Goal: Information Seeking & Learning: Learn about a topic

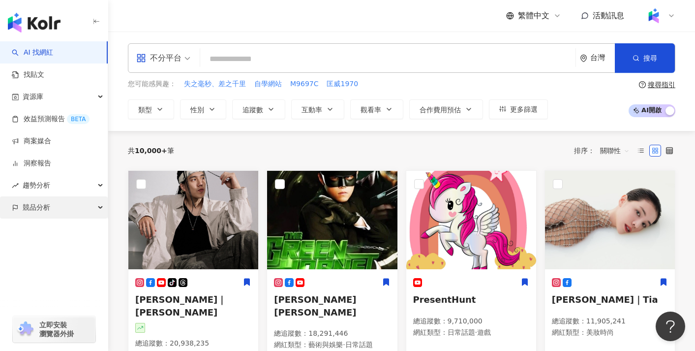
click at [83, 203] on div "競品分析" at bounding box center [54, 207] width 108 height 22
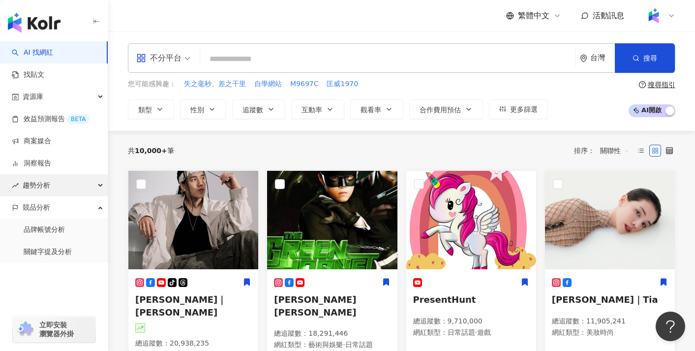
click at [91, 191] on div "趨勢分析" at bounding box center [54, 185] width 108 height 22
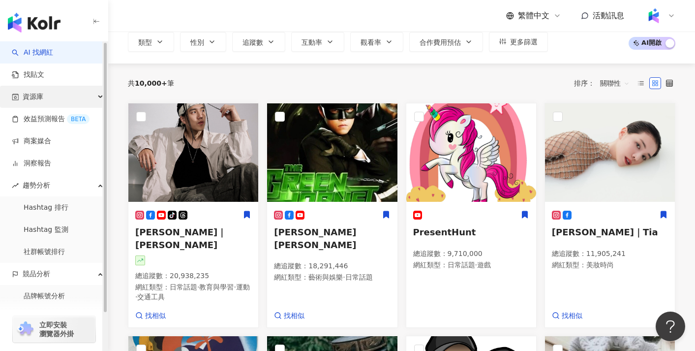
click at [74, 104] on div "資源庫" at bounding box center [54, 97] width 108 height 22
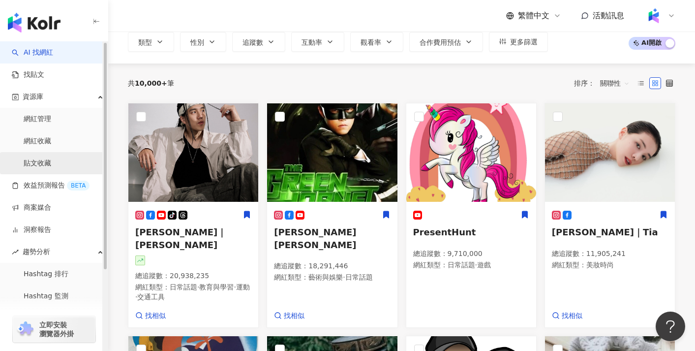
click at [51, 158] on link "貼文收藏" at bounding box center [38, 163] width 28 height 10
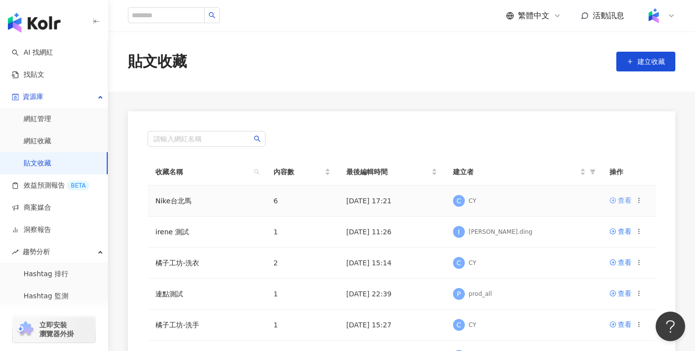
click at [624, 198] on div "查看" at bounding box center [625, 200] width 14 height 11
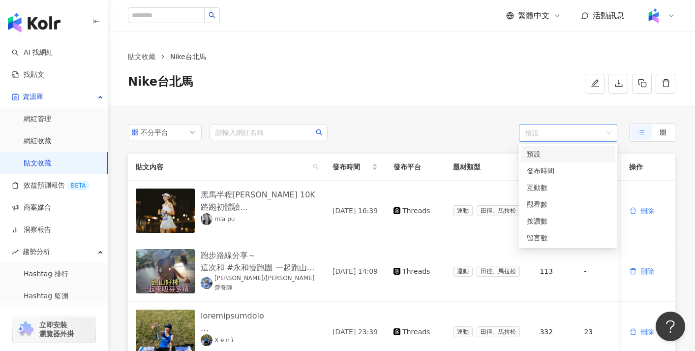
click at [557, 139] on span "預設" at bounding box center [568, 133] width 87 height 18
click at [552, 170] on div "發布時間" at bounding box center [568, 170] width 83 height 11
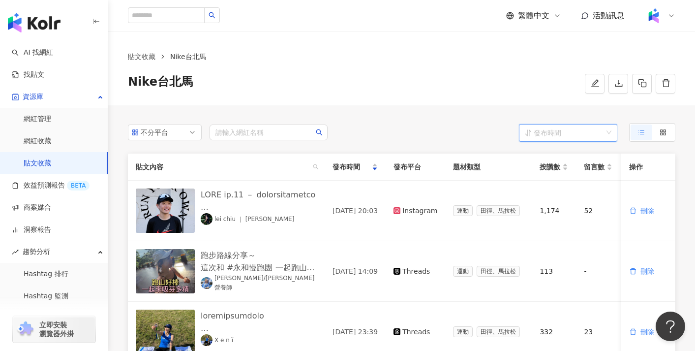
click at [557, 131] on span "發布時間" at bounding box center [568, 133] width 87 height 18
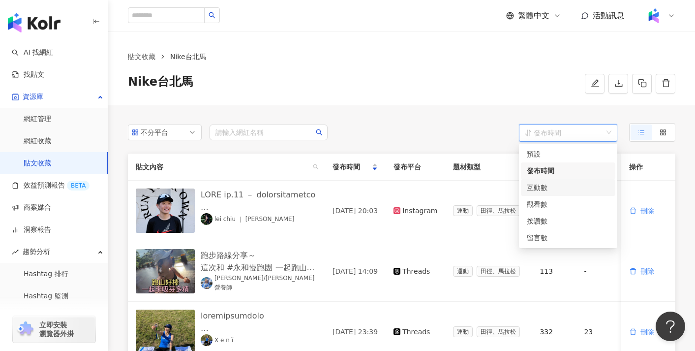
click at [553, 193] on div "互動數" at bounding box center [568, 187] width 94 height 17
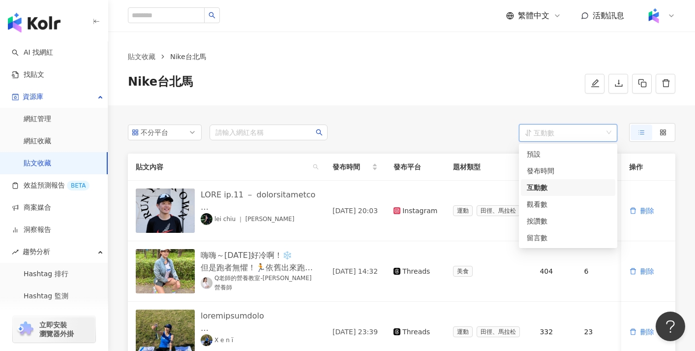
click at [565, 134] on span "互動數" at bounding box center [568, 133] width 87 height 18
click at [492, 143] on div "不分平台 請輸入網紅名稱 engagement_count desc 互動數 貼文內容 發布時間 發布平台 題材類型 按讚數 留言數 分享數 互動數 觀看數 …" at bounding box center [401, 349] width 587 height 488
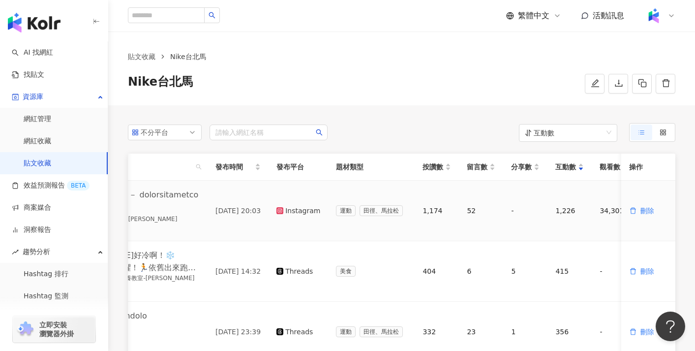
scroll to position [0, 140]
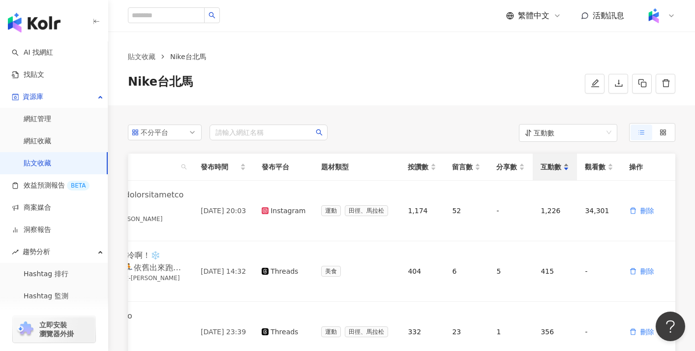
click at [550, 164] on span "互動數" at bounding box center [551, 166] width 21 height 11
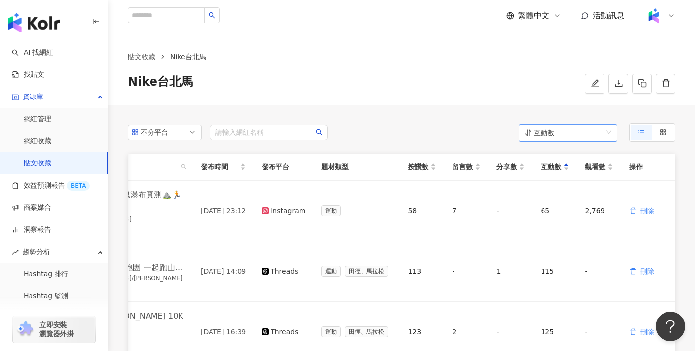
click at [554, 135] on span "互動數" at bounding box center [568, 133] width 87 height 18
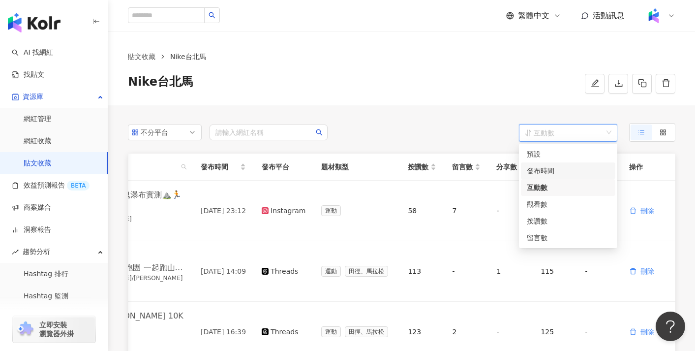
click at [546, 174] on div "發布時間" at bounding box center [568, 170] width 83 height 11
click at [556, 130] on span "發布時間" at bounding box center [568, 133] width 87 height 18
click at [544, 184] on div "互動數" at bounding box center [568, 187] width 83 height 11
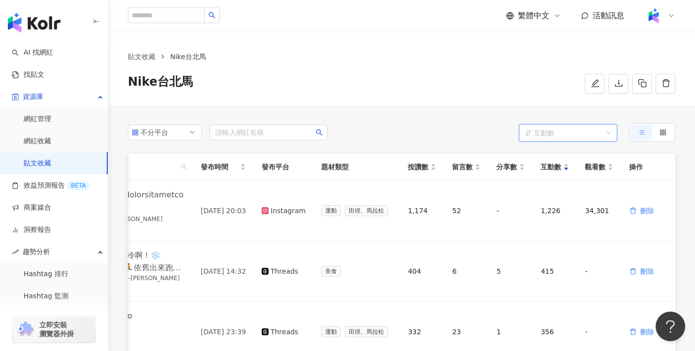
click at [550, 130] on span "互動數" at bounding box center [568, 133] width 87 height 18
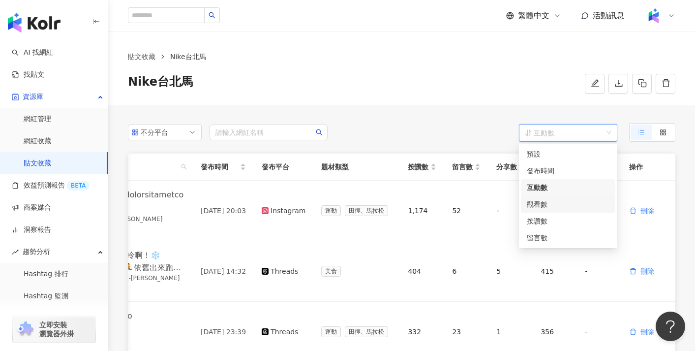
click at [541, 202] on div "觀看數" at bounding box center [568, 204] width 83 height 11
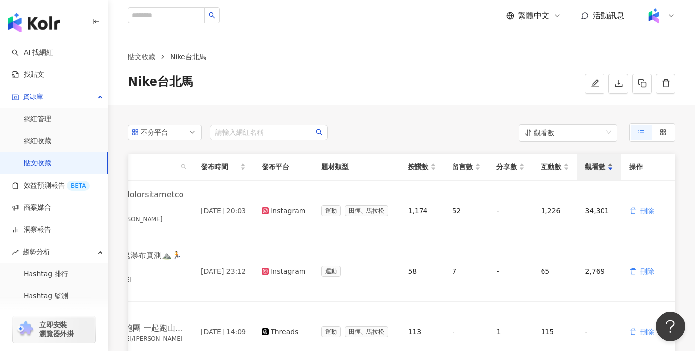
click at [592, 172] on div "觀看數" at bounding box center [599, 166] width 29 height 11
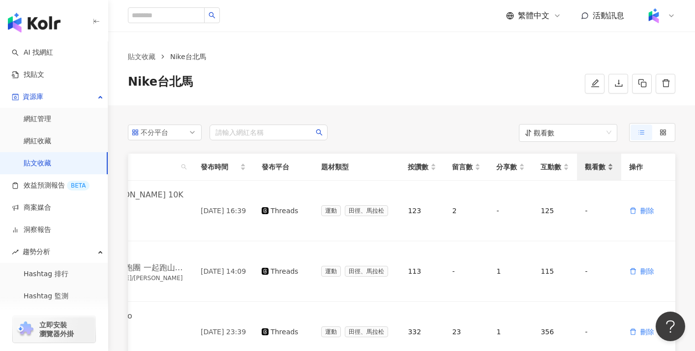
click at [592, 172] on div "觀看數" at bounding box center [599, 166] width 29 height 11
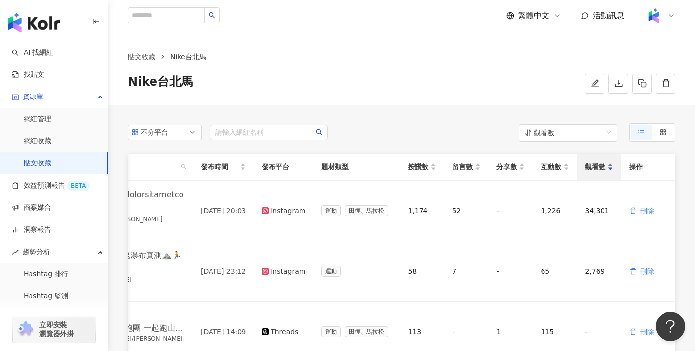
click at [592, 172] on div "觀看數" at bounding box center [599, 166] width 29 height 11
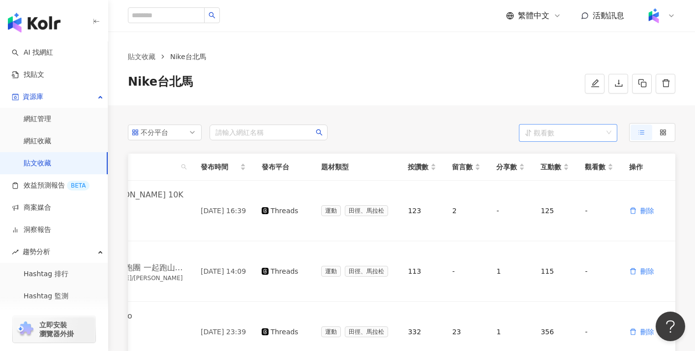
click at [586, 140] on span "觀看數" at bounding box center [568, 133] width 87 height 18
click at [584, 153] on div "預設" at bounding box center [568, 154] width 83 height 11
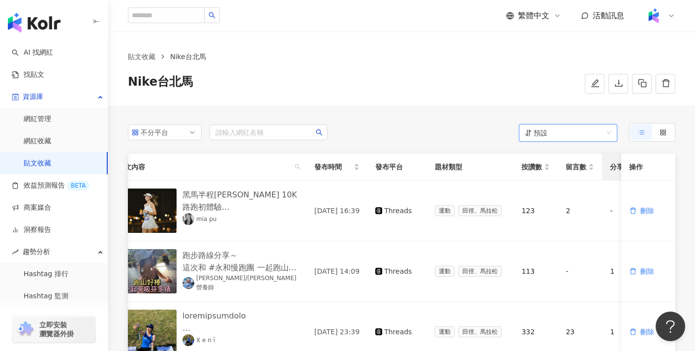
scroll to position [0, 0]
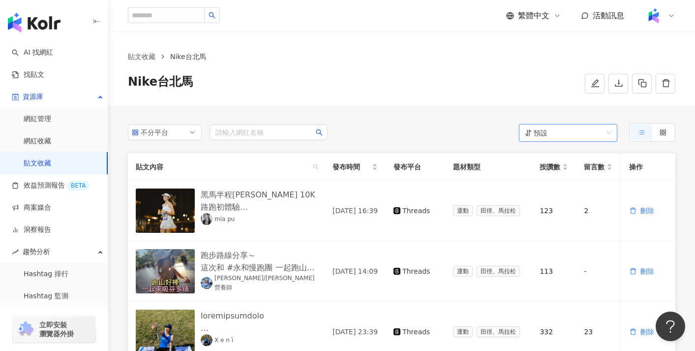
click at [557, 130] on span "預設" at bounding box center [568, 133] width 87 height 18
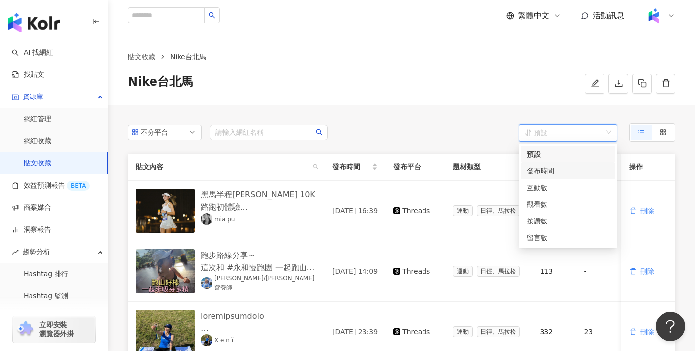
click at [537, 175] on div "發布時間" at bounding box center [568, 170] width 83 height 11
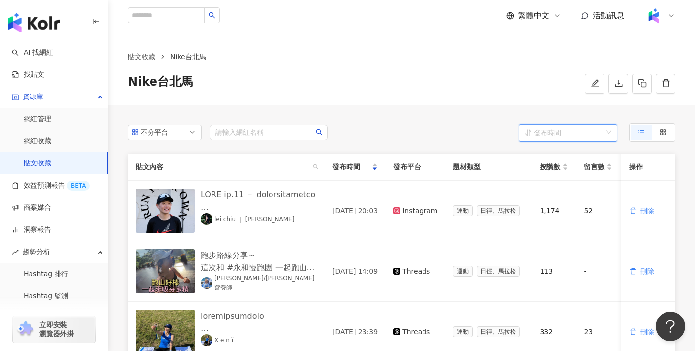
click at [557, 135] on span "發布時間" at bounding box center [568, 133] width 87 height 18
click at [552, 171] on div "發布時間" at bounding box center [568, 170] width 83 height 11
